Goal: Navigation & Orientation: Find specific page/section

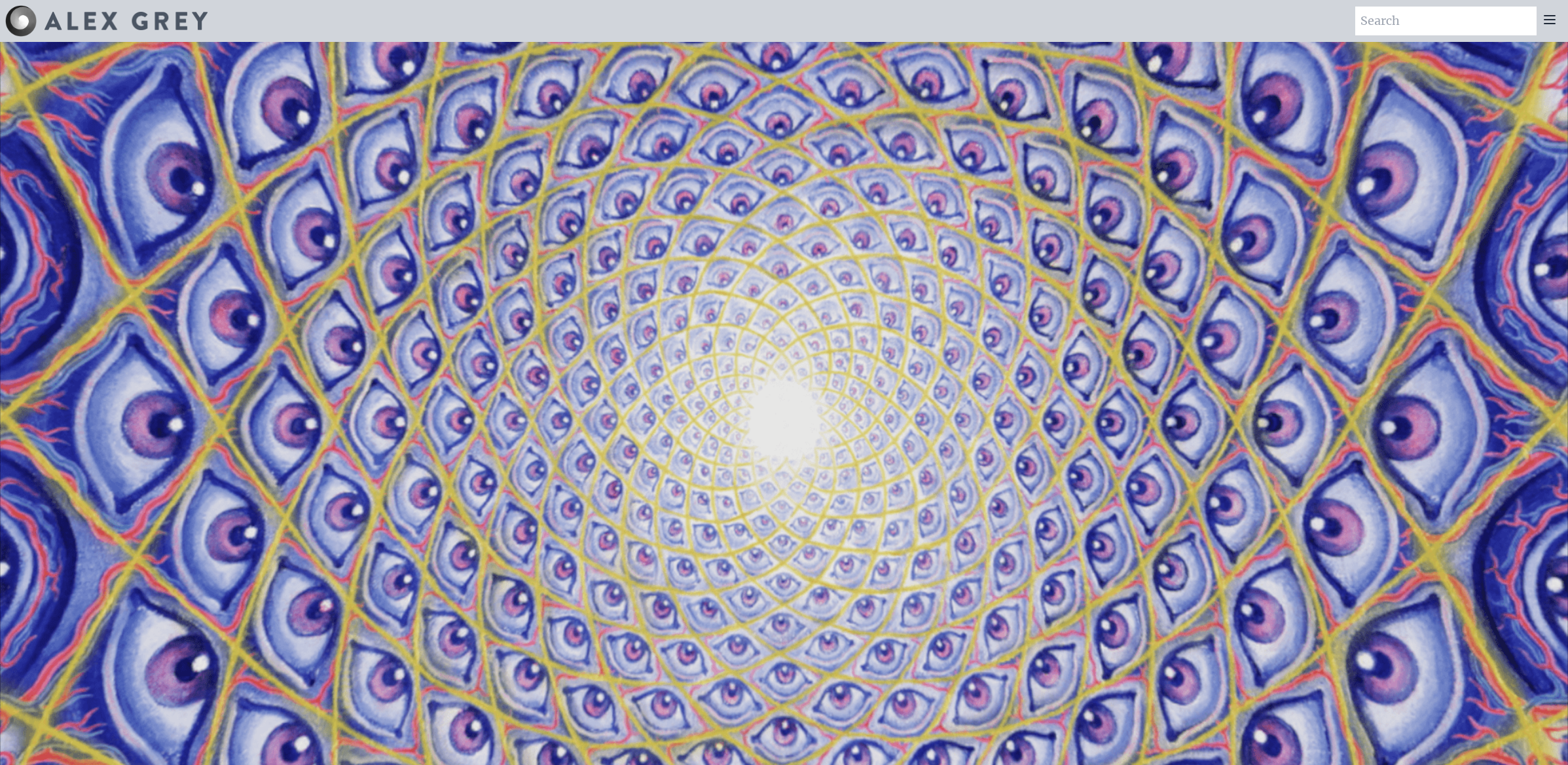
click at [1556, 19] on icon at bounding box center [1550, 19] width 15 height 15
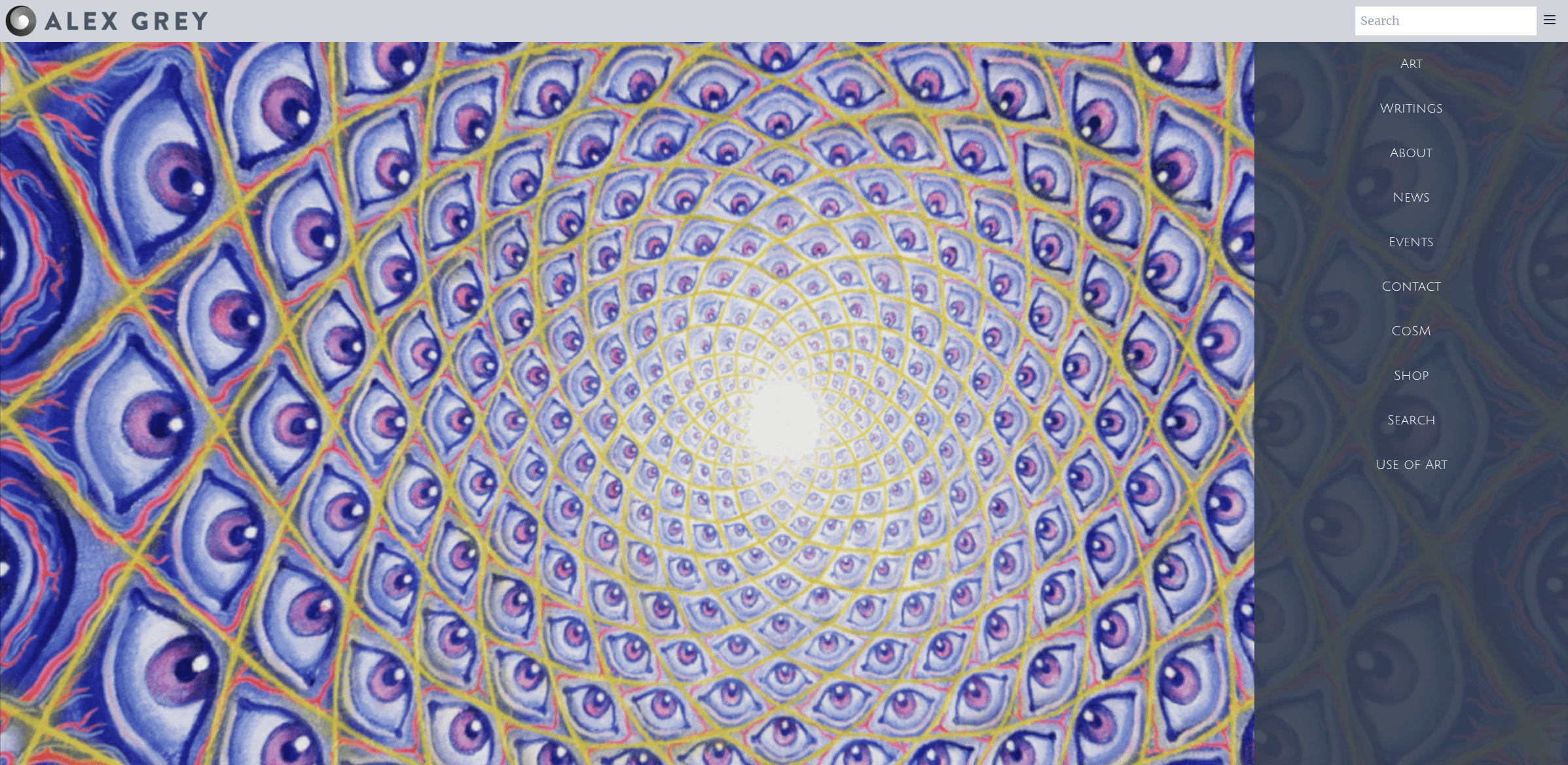
click at [1414, 63] on div "Art" at bounding box center [1411, 64] width 313 height 44
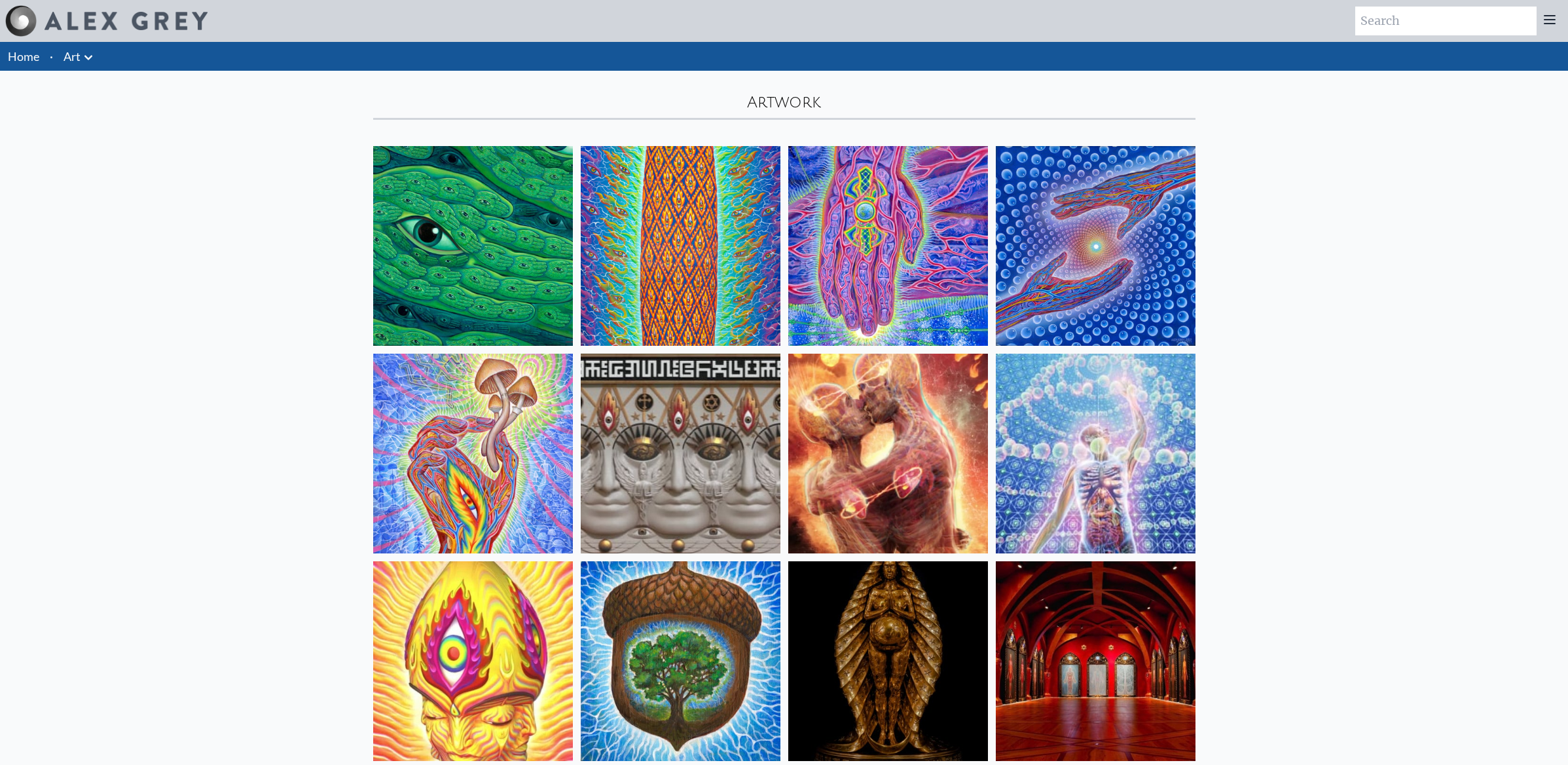
click at [1545, 26] on icon at bounding box center [1550, 19] width 15 height 15
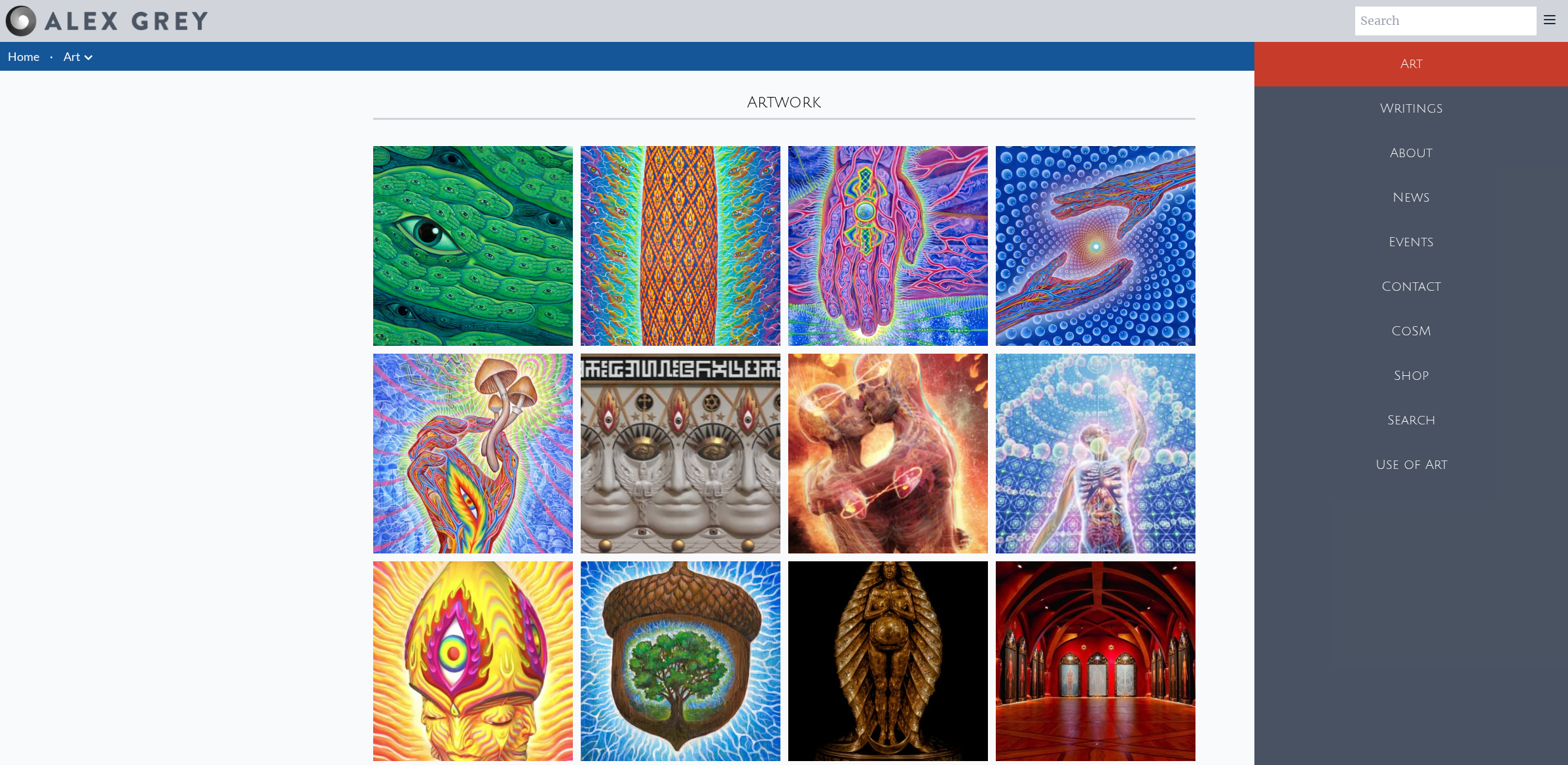
click at [1419, 373] on div "Shop" at bounding box center [1411, 376] width 313 height 44
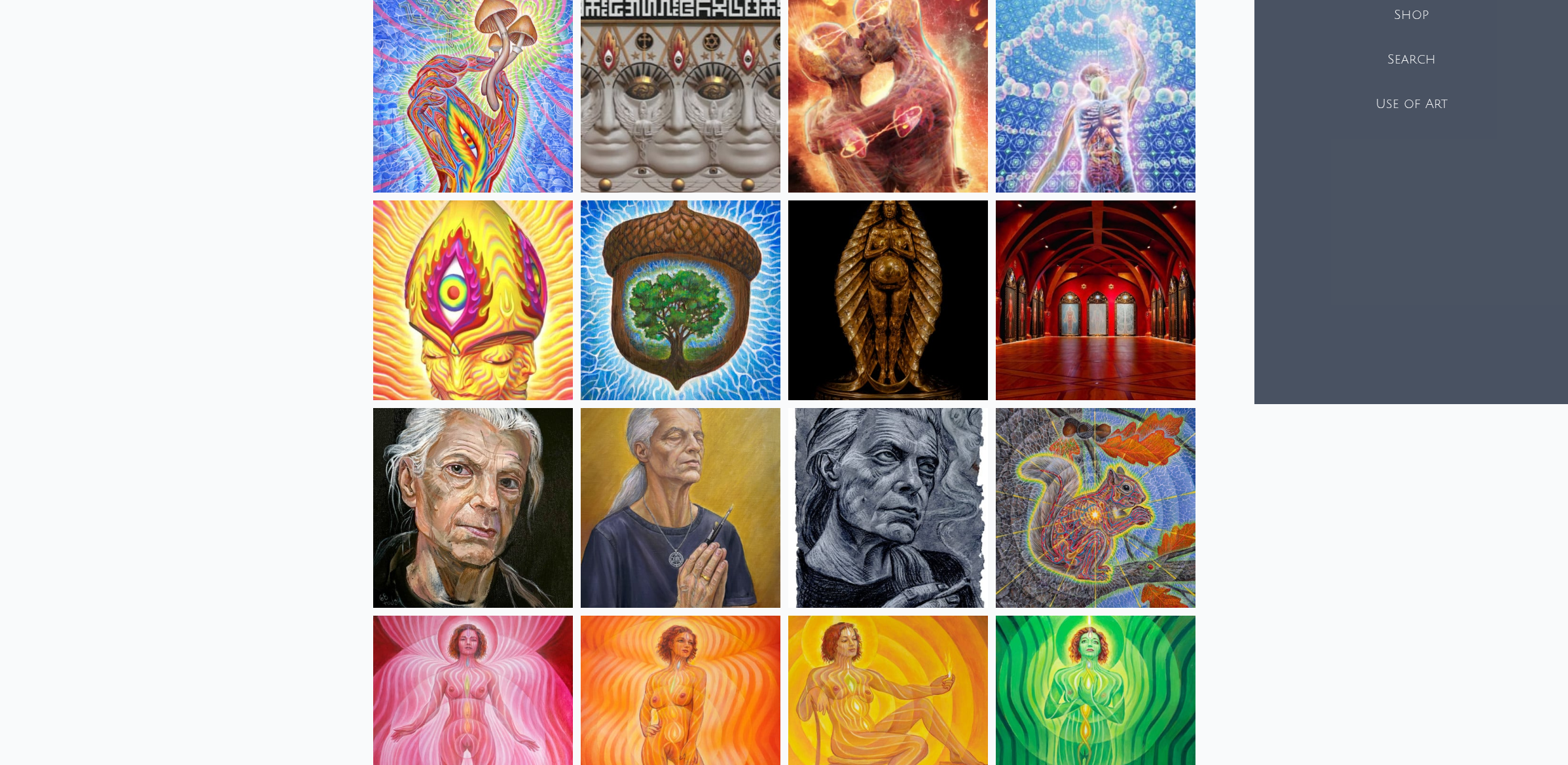
scroll to position [573, 0]
